Goal: Task Accomplishment & Management: Complete application form

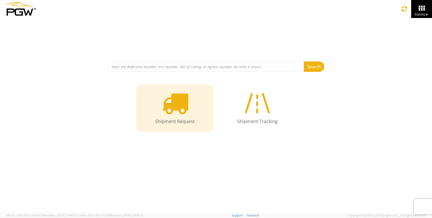
click at [179, 109] on icon at bounding box center [175, 103] width 27 height 27
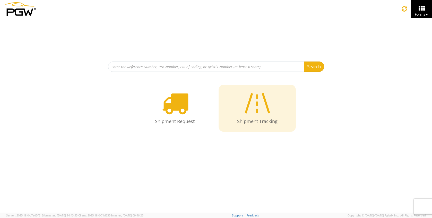
click at [248, 106] on icon at bounding box center [257, 103] width 30 height 27
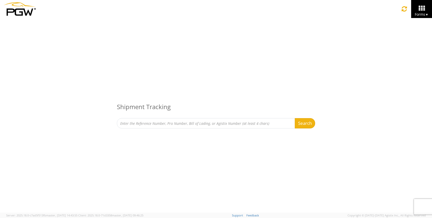
click at [18, 8] on img at bounding box center [20, 8] width 32 height 13
click at [21, 14] on img at bounding box center [20, 8] width 32 height 13
click at [21, 12] on img at bounding box center [20, 8] width 32 height 13
click at [421, 8] on icon at bounding box center [422, 8] width 24 height 7
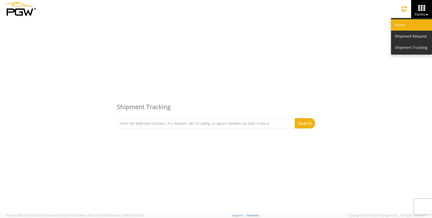
click at [403, 28] on link "Home" at bounding box center [411, 24] width 41 height 11
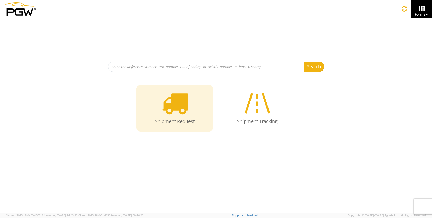
click at [184, 103] on icon at bounding box center [175, 103] width 27 height 27
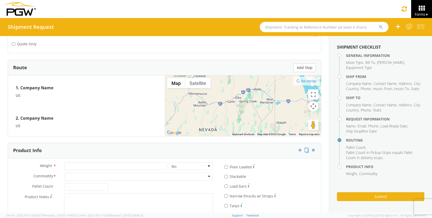
scroll to position [370, 0]
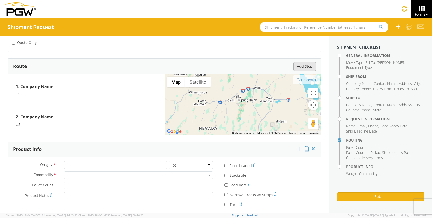
click at [293, 66] on button "Add Stop" at bounding box center [304, 66] width 22 height 9
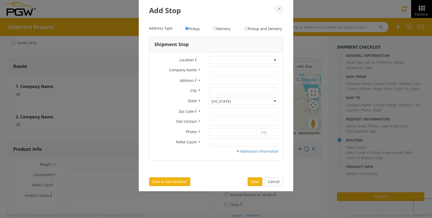
click at [279, 9] on icon "button" at bounding box center [278, 8] width 7 height 7
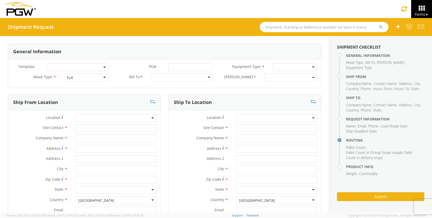
scroll to position [0, 0]
